Goal: Find specific page/section: Locate a particular part of the current website

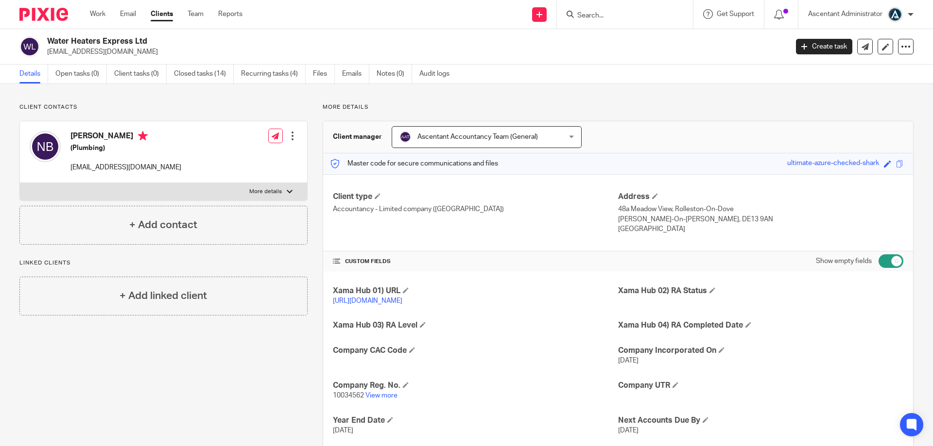
click at [584, 15] on input "Search" at bounding box center [619, 16] width 87 height 9
paste input "X66-LPK3-2223"
click at [622, 15] on input "X66-LPK3-2223" at bounding box center [619, 16] width 87 height 9
click at [622, 14] on input "X66-LPK3-2223" at bounding box center [619, 16] width 87 height 9
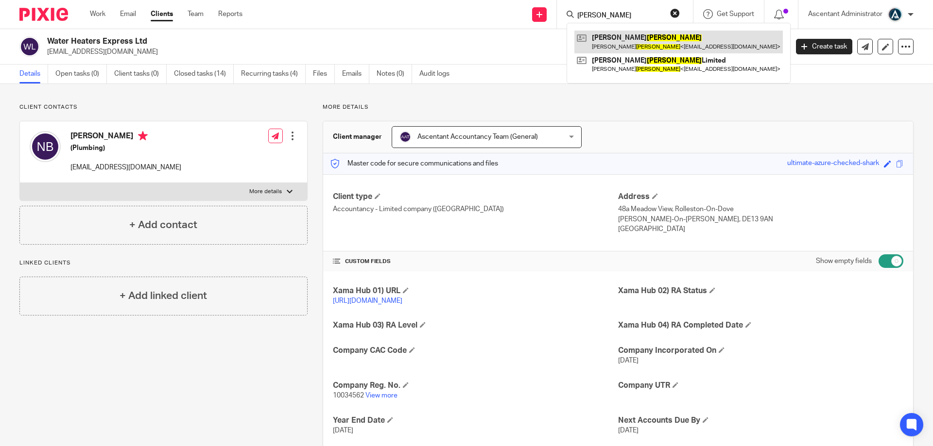
type input "[PERSON_NAME]"
click at [627, 52] on link at bounding box center [678, 42] width 208 height 22
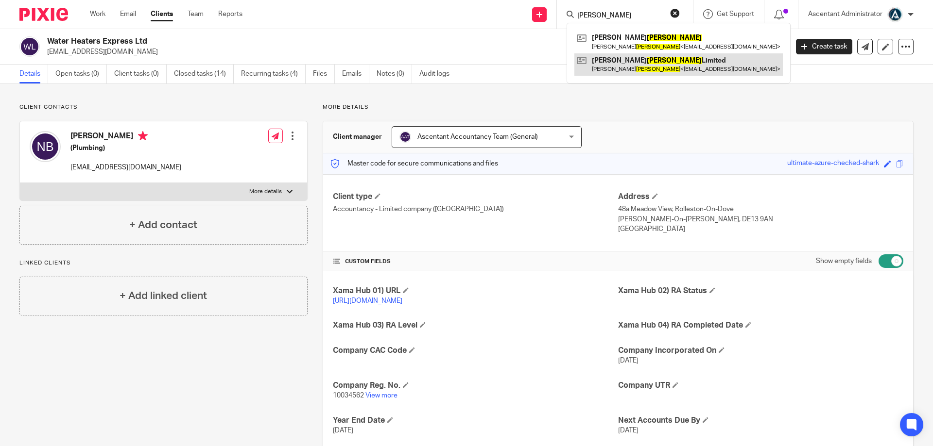
click at [629, 59] on link at bounding box center [678, 64] width 208 height 22
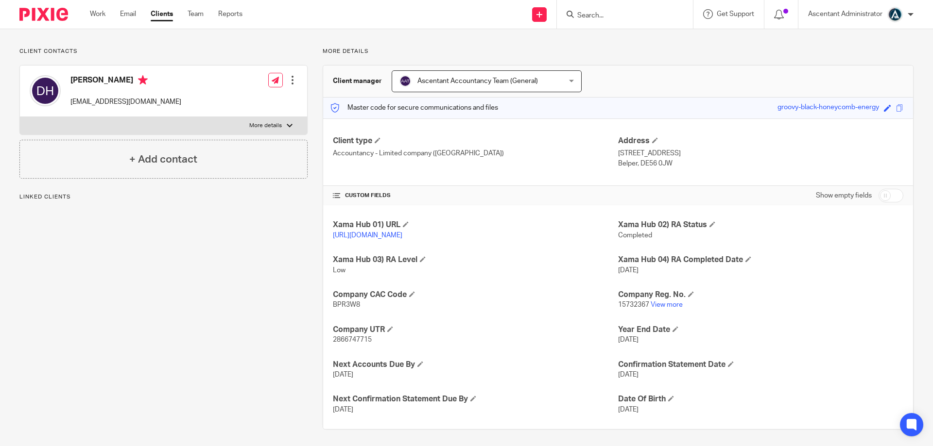
scroll to position [59, 0]
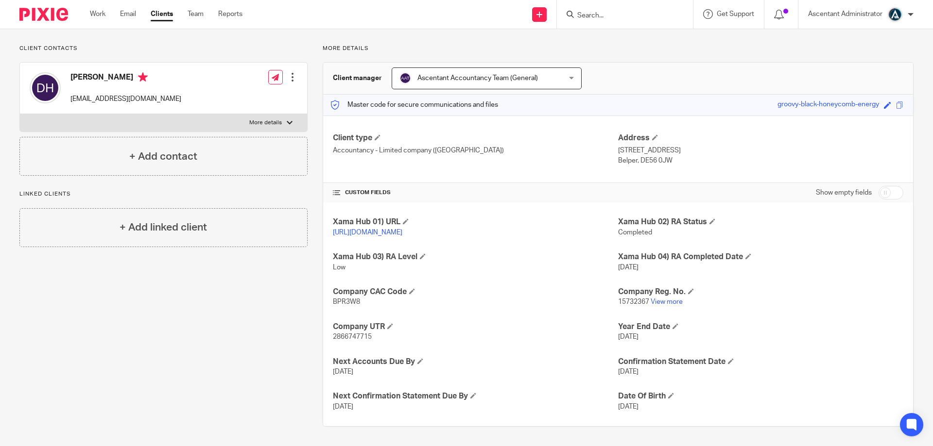
click at [880, 191] on input "checkbox" at bounding box center [890, 193] width 25 height 14
checkbox input "true"
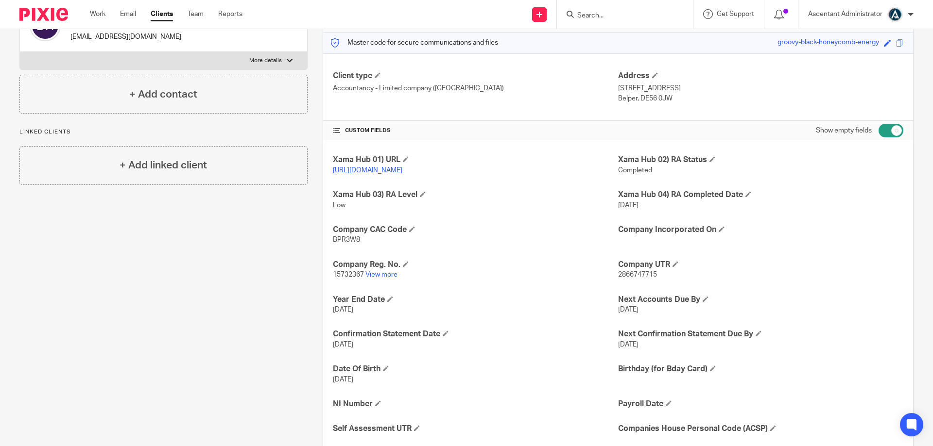
scroll to position [244, 0]
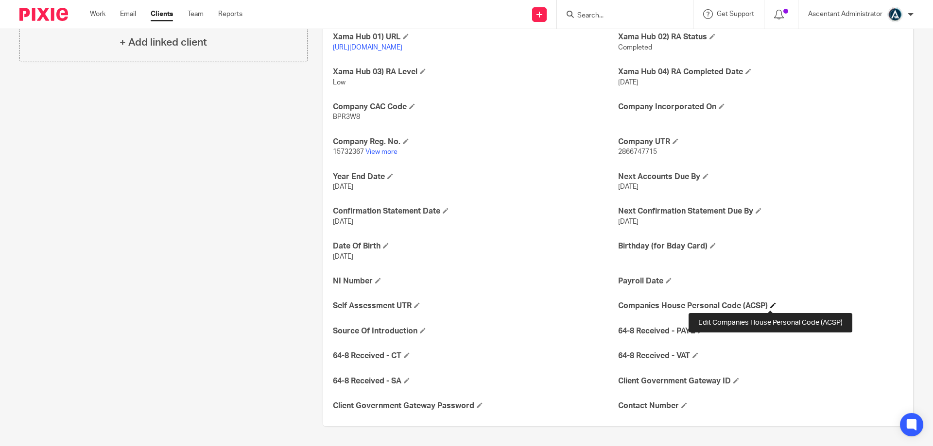
click at [770, 305] on span at bounding box center [773, 306] width 6 height 6
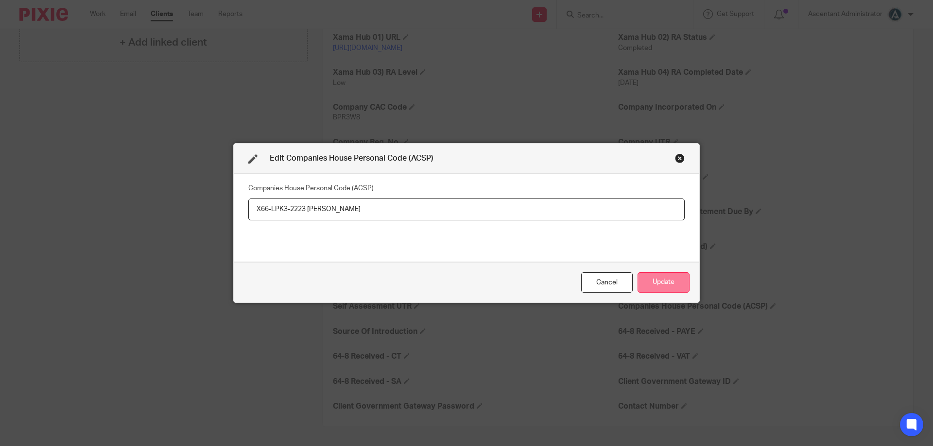
type input "X66-LPK3-2223 David Howard"
click at [677, 277] on button "Update" at bounding box center [663, 283] width 52 height 21
